Goal: Check status

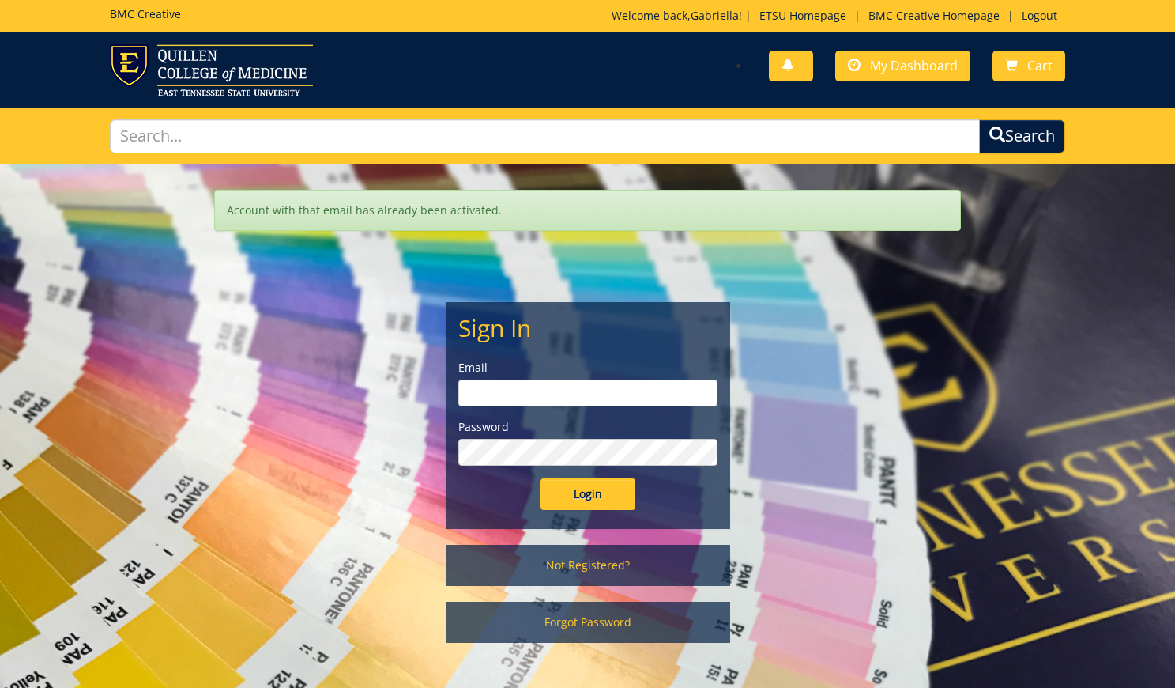
click at [618, 397] on input "email" at bounding box center [587, 392] width 259 height 27
type input "[EMAIL_ADDRESS][DOMAIN_NAME]"
click at [587, 493] on input "Login" at bounding box center [588, 494] width 95 height 32
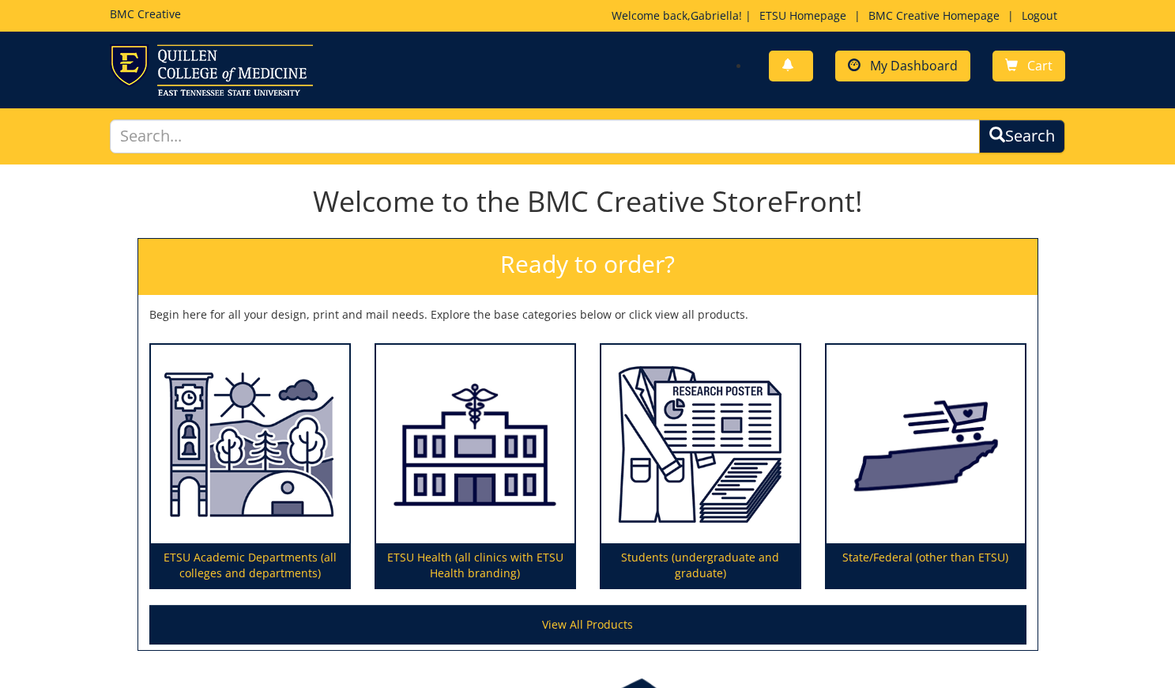
click at [902, 58] on span "My Dashboard" at bounding box center [914, 65] width 88 height 17
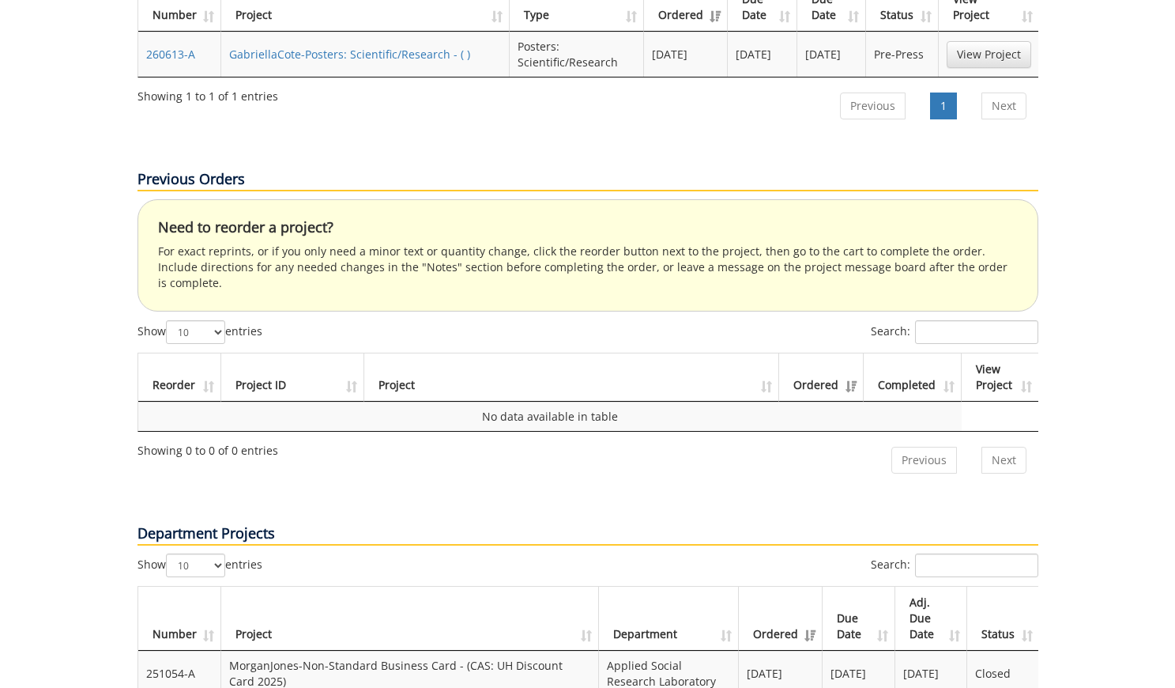
scroll to position [526, 0]
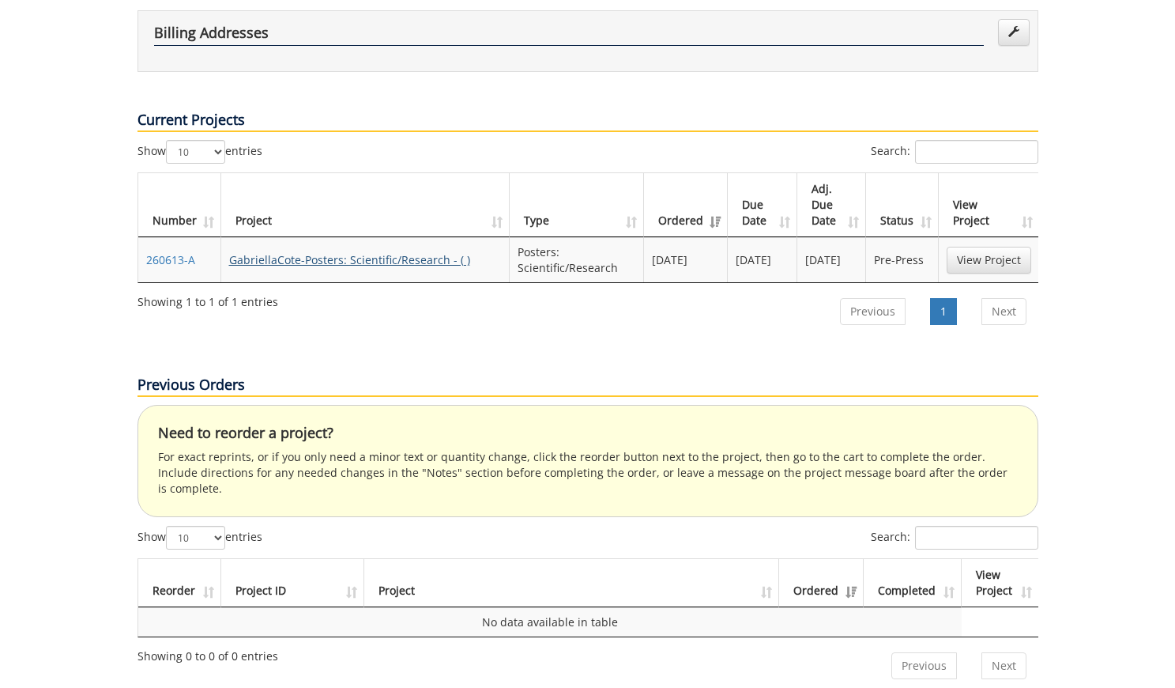
click at [404, 252] on link "GabriellaCote-Posters: Scientific/Research - ( )" at bounding box center [349, 259] width 241 height 15
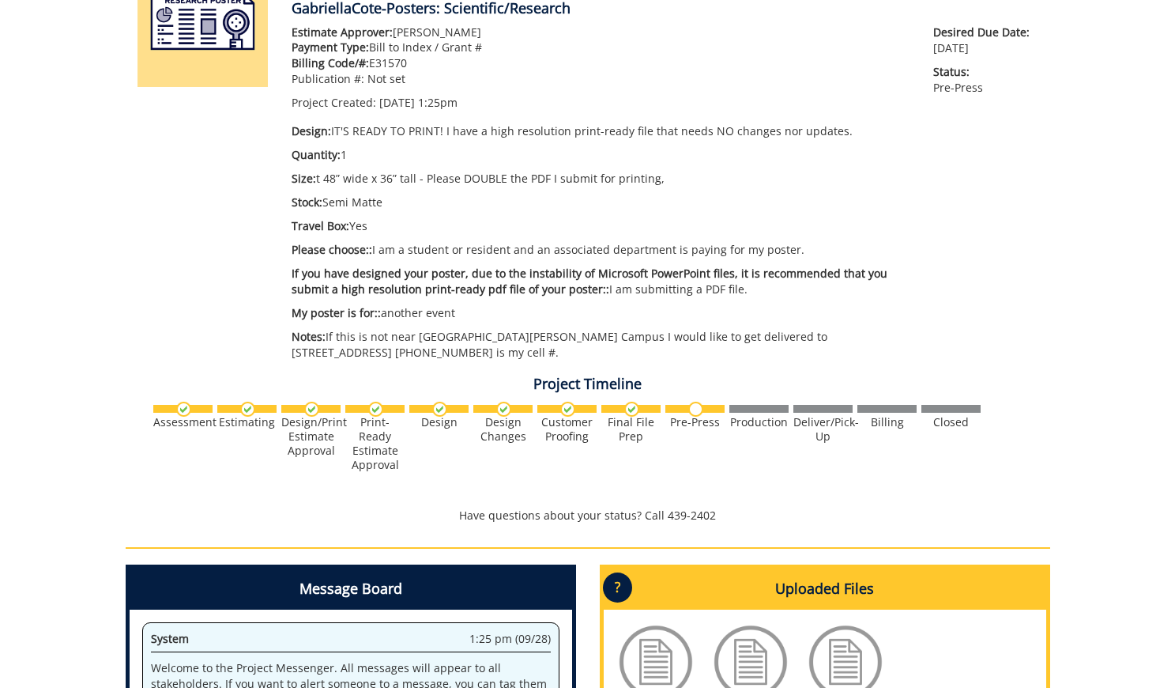
scroll to position [258, 0]
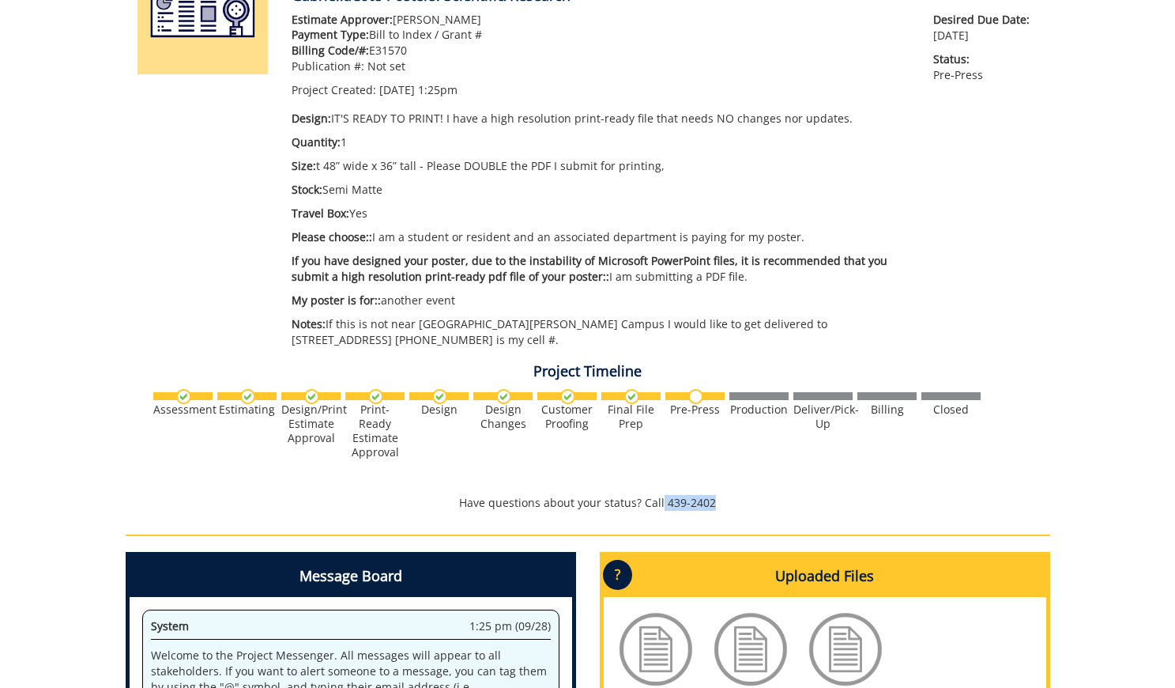
drag, startPoint x: 661, startPoint y: 500, endPoint x: 732, endPoint y: 501, distance: 71.1
click at [734, 501] on p "Have questions about your status? Call 439-2402" at bounding box center [588, 503] width 925 height 16
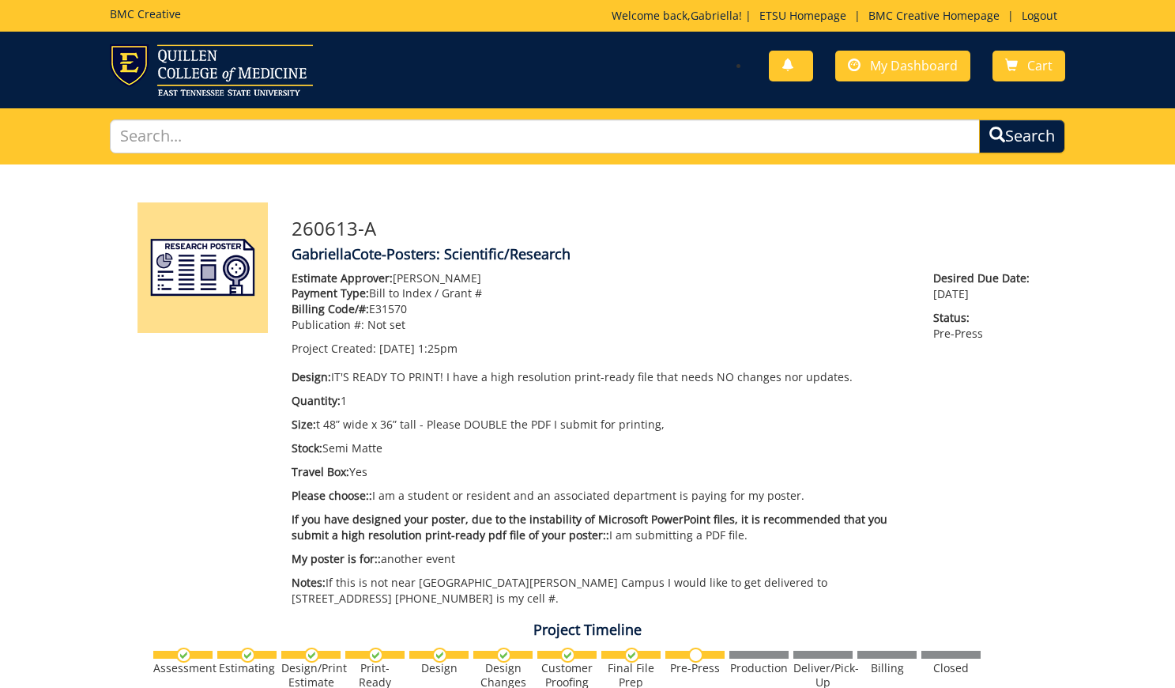
scroll to position [0, 0]
click at [518, 351] on p "Project Created: 09/28/2025 1:25pm" at bounding box center [601, 349] width 619 height 16
